Goal: Task Accomplishment & Management: Manage account settings

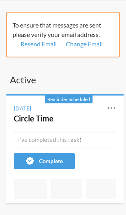
scroll to position [27, 0]
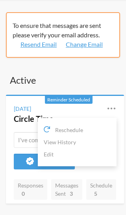
click at [70, 157] on link "Edit" at bounding box center [77, 154] width 67 height 12
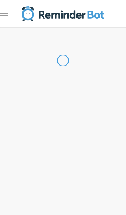
type input "Circle Time"
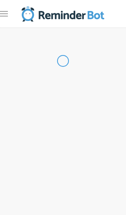
select select "09:15:00"
select select "09:45:00"
select select "10:15:00"
select select "10:45:00"
select select "12:45:00"
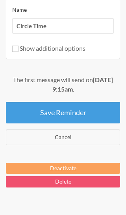
scroll to position [1064, 0]
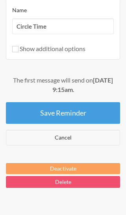
click at [98, 163] on button "Deactivate" at bounding box center [63, 168] width 114 height 11
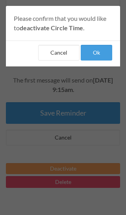
click at [100, 56] on button "Ok" at bounding box center [96, 53] width 31 height 16
